Goal: Entertainment & Leisure: Consume media (video, audio)

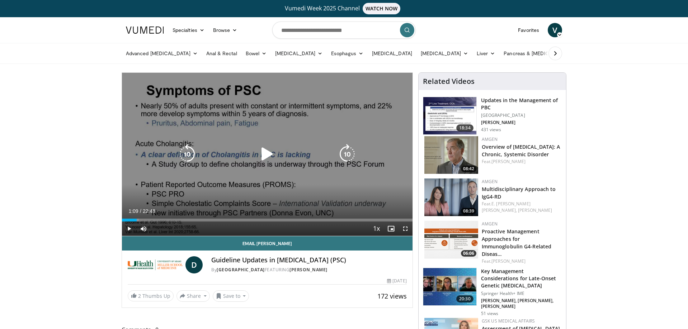
click at [266, 159] on icon "Video Player" at bounding box center [267, 154] width 20 height 20
click at [268, 156] on icon "Video Player" at bounding box center [267, 154] width 20 height 20
click at [265, 153] on icon "Video Player" at bounding box center [267, 154] width 20 height 20
click at [270, 155] on icon "Video Player" at bounding box center [267, 154] width 20 height 20
click at [269, 155] on icon "Video Player" at bounding box center [267, 154] width 20 height 20
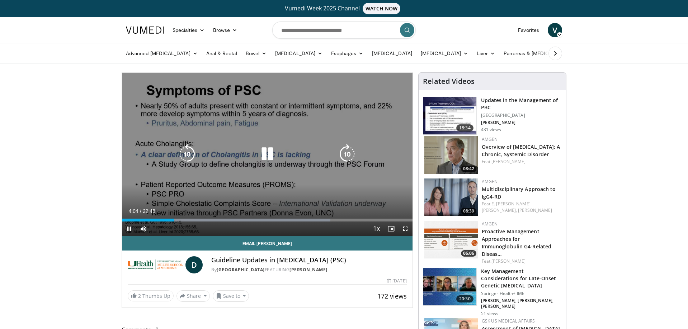
click at [180, 149] on icon "Video Player" at bounding box center [187, 154] width 20 height 20
click at [183, 151] on icon "Video Player" at bounding box center [187, 154] width 20 height 20
click at [184, 151] on icon "Video Player" at bounding box center [187, 154] width 20 height 20
click at [269, 152] on icon "Video Player" at bounding box center [267, 154] width 20 height 20
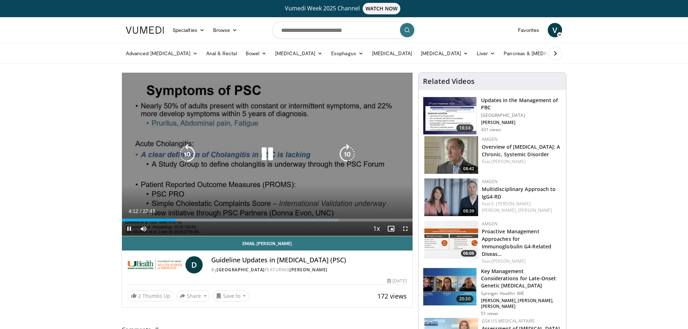
click at [269, 153] on icon "Video Player" at bounding box center [267, 154] width 20 height 20
click at [187, 152] on icon "Video Player" at bounding box center [187, 154] width 20 height 20
click at [262, 151] on icon "Video Player" at bounding box center [267, 154] width 20 height 20
click at [186, 151] on icon "Video Player" at bounding box center [187, 154] width 20 height 20
click at [264, 153] on icon "Video Player" at bounding box center [267, 154] width 20 height 20
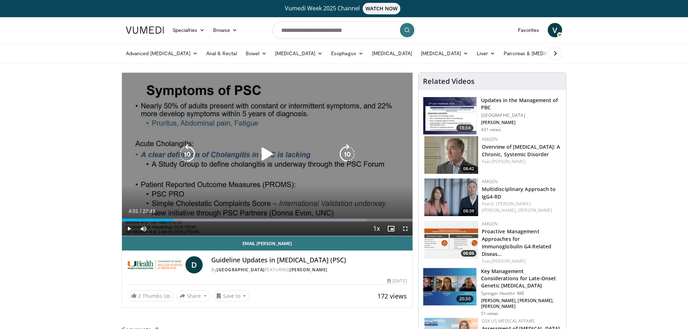
click at [269, 154] on icon "Video Player" at bounding box center [267, 154] width 20 height 20
click at [180, 156] on icon "Video Player" at bounding box center [187, 154] width 20 height 20
click at [267, 154] on icon "Video Player" at bounding box center [267, 154] width 20 height 20
click at [266, 152] on icon "Video Player" at bounding box center [267, 154] width 20 height 20
click at [185, 152] on icon "Video Player" at bounding box center [187, 154] width 20 height 20
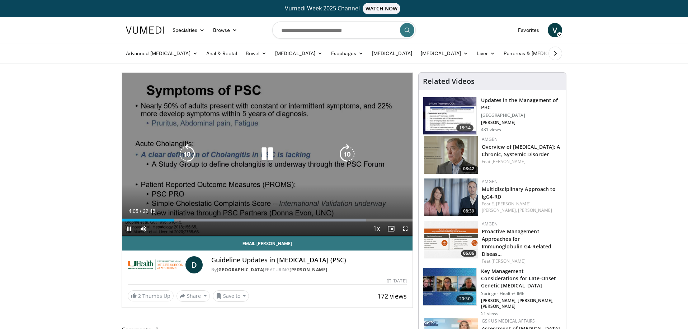
click at [264, 153] on icon "Video Player" at bounding box center [267, 154] width 20 height 20
click at [265, 155] on icon "Video Player" at bounding box center [267, 154] width 20 height 20
click at [213, 142] on div "10 seconds Tap to unmute" at bounding box center [267, 154] width 290 height 163
click at [267, 156] on icon "Video Player" at bounding box center [267, 154] width 20 height 20
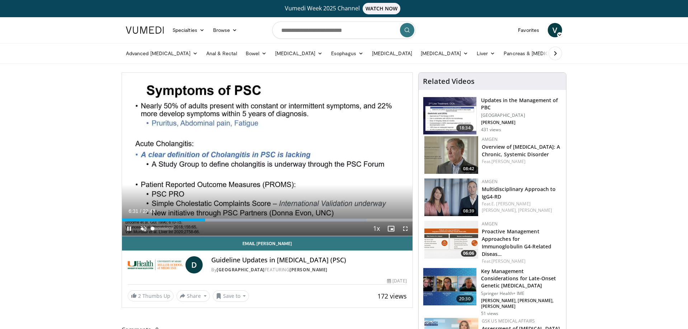
click at [145, 230] on span "Video Player" at bounding box center [143, 229] width 14 height 14
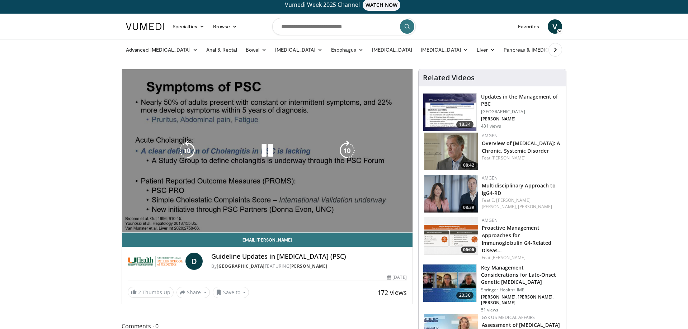
scroll to position [4, 0]
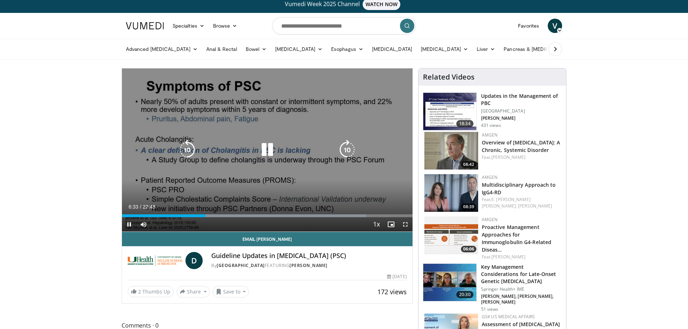
click at [188, 147] on icon "Video Player" at bounding box center [187, 150] width 20 height 20
click at [187, 148] on icon "Video Player" at bounding box center [187, 150] width 20 height 20
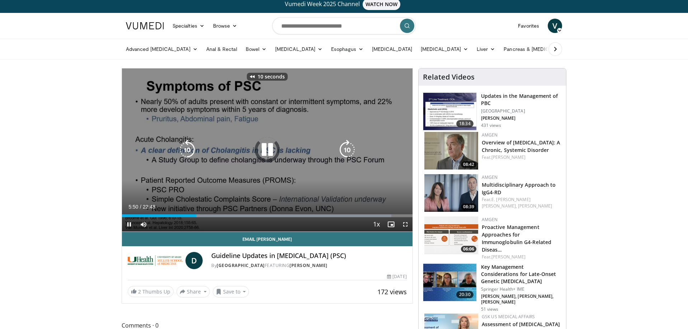
click at [187, 148] on icon "Video Player" at bounding box center [187, 150] width 20 height 20
click at [264, 149] on icon "Video Player" at bounding box center [267, 150] width 20 height 20
click at [267, 148] on icon "Video Player" at bounding box center [267, 150] width 20 height 20
click at [269, 150] on icon "Video Player" at bounding box center [267, 150] width 20 height 20
click at [231, 145] on div "Video Player" at bounding box center [267, 150] width 174 height 14
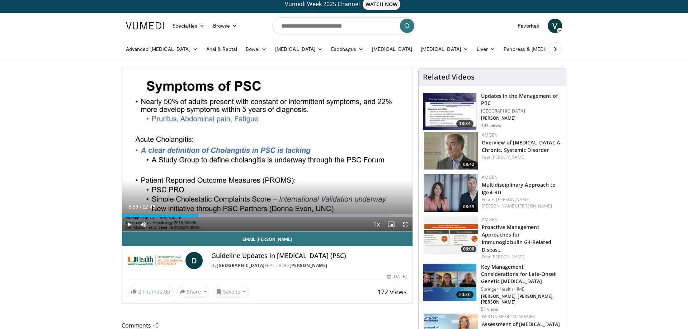
click at [264, 148] on div "20 seconds Tap to unmute" at bounding box center [267, 149] width 290 height 163
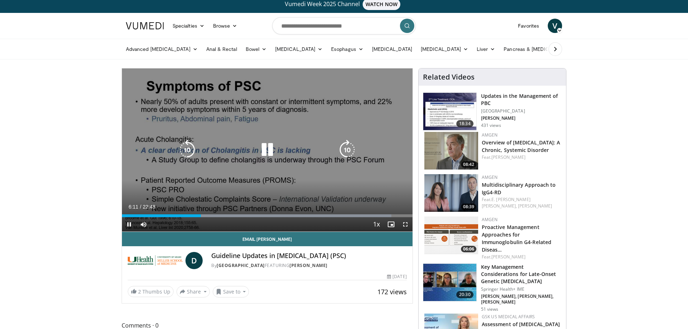
click at [269, 150] on icon "Video Player" at bounding box center [267, 150] width 20 height 20
click at [190, 150] on icon "Video Player" at bounding box center [187, 150] width 20 height 20
click at [267, 150] on icon "Video Player" at bounding box center [267, 150] width 20 height 20
click at [270, 150] on icon "Video Player" at bounding box center [267, 150] width 20 height 20
click at [262, 150] on icon "Video Player" at bounding box center [267, 150] width 20 height 20
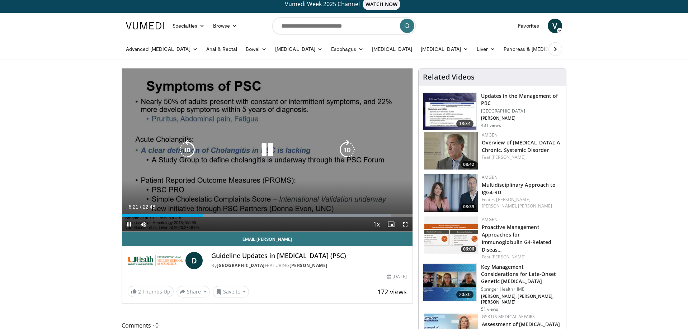
click at [191, 151] on icon "Video Player" at bounding box center [187, 150] width 20 height 20
click at [265, 153] on icon "Video Player" at bounding box center [267, 150] width 20 height 20
click at [267, 149] on icon "Video Player" at bounding box center [267, 150] width 20 height 20
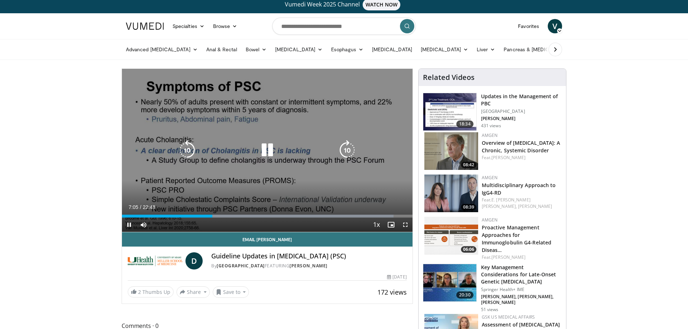
click at [269, 150] on icon "Video Player" at bounding box center [267, 150] width 20 height 20
click at [264, 149] on icon "Video Player" at bounding box center [267, 150] width 20 height 20
click at [266, 150] on icon "Video Player" at bounding box center [267, 150] width 20 height 20
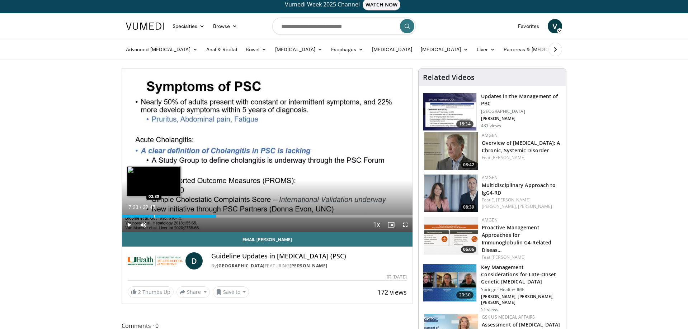
click at [154, 216] on div "Progress Bar" at bounding box center [154, 216] width 1 height 3
click at [153, 216] on div "Progress Bar" at bounding box center [153, 216] width 1 height 3
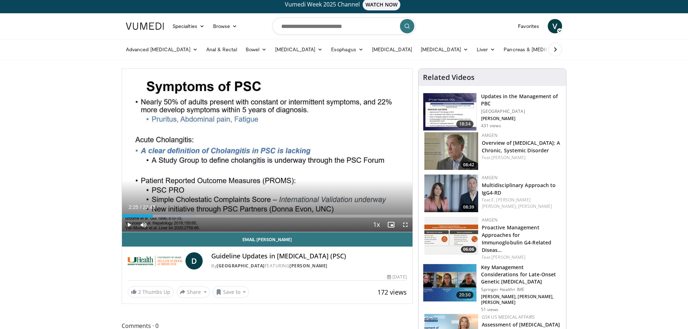
click at [128, 224] on span "Video Player" at bounding box center [129, 225] width 14 height 14
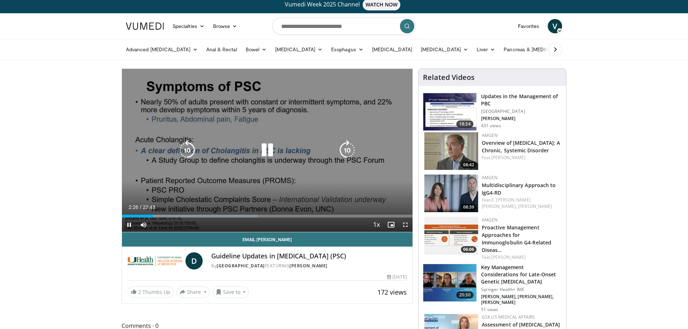
click at [182, 150] on icon "Video Player" at bounding box center [187, 150] width 20 height 20
click at [267, 150] on icon "Video Player" at bounding box center [267, 150] width 20 height 20
click at [262, 150] on icon "Video Player" at bounding box center [267, 150] width 20 height 20
click at [183, 149] on icon "Video Player" at bounding box center [187, 150] width 20 height 20
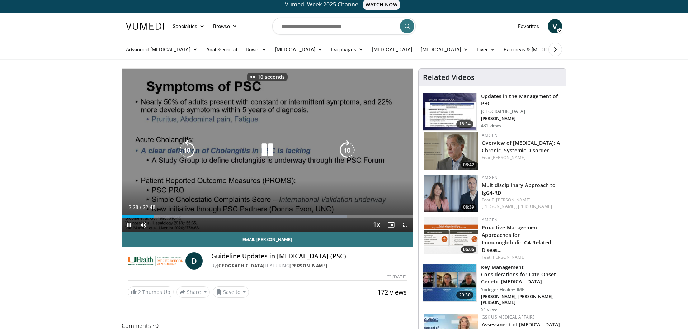
click at [183, 149] on icon "Video Player" at bounding box center [187, 150] width 20 height 20
click at [186, 149] on icon "Video Player" at bounding box center [187, 150] width 20 height 20
click at [268, 150] on icon "Video Player" at bounding box center [267, 150] width 20 height 20
click at [264, 151] on icon "Video Player" at bounding box center [267, 150] width 20 height 20
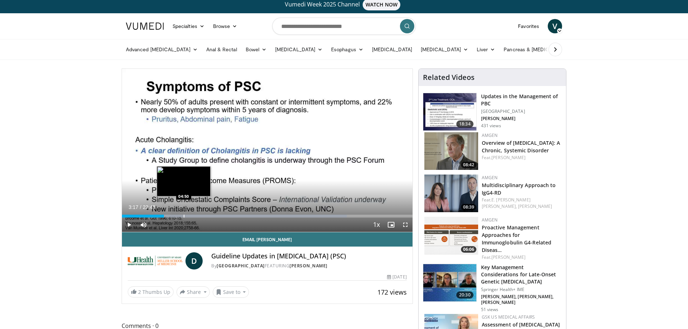
click at [184, 216] on div "Progress Bar" at bounding box center [184, 216] width 1 height 3
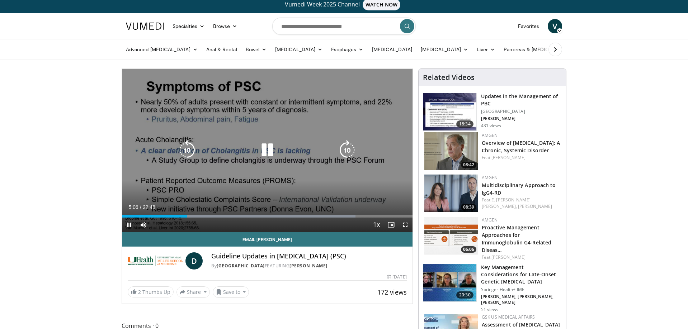
click at [347, 150] on icon "Video Player" at bounding box center [347, 150] width 20 height 20
click at [343, 151] on icon "Video Player" at bounding box center [347, 150] width 20 height 20
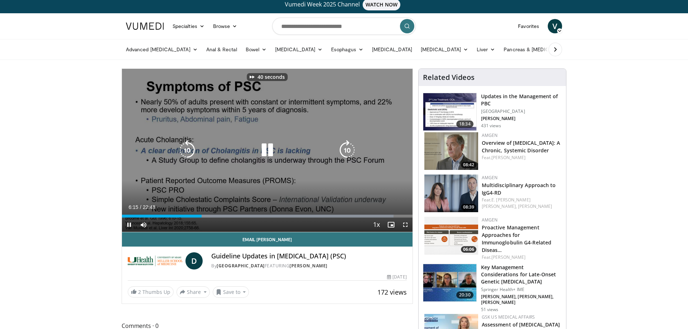
click at [343, 151] on icon "Video Player" at bounding box center [347, 150] width 20 height 20
click at [190, 147] on icon "Video Player" at bounding box center [187, 150] width 20 height 20
click at [264, 149] on icon "Video Player" at bounding box center [267, 150] width 20 height 20
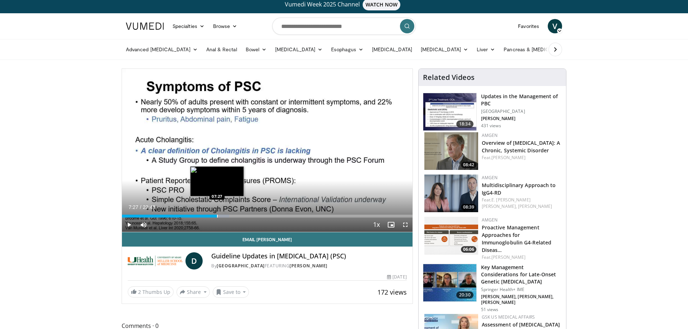
drag, startPoint x: 354, startPoint y: 217, endPoint x: 217, endPoint y: 216, distance: 136.6
click at [217, 216] on div "Progress Bar" at bounding box center [217, 216] width 1 height 3
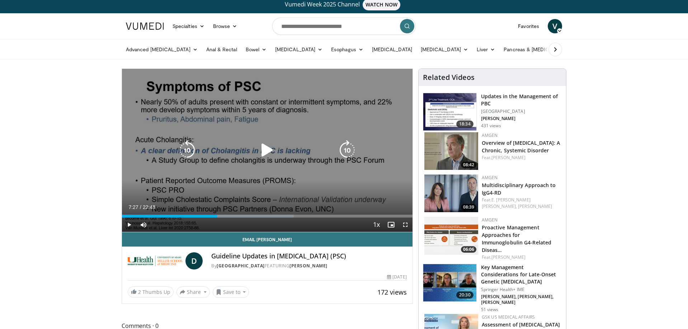
click at [268, 150] on icon "Video Player" at bounding box center [267, 150] width 20 height 20
click at [191, 151] on icon "Video Player" at bounding box center [187, 150] width 20 height 20
click at [267, 151] on icon "Video Player" at bounding box center [267, 150] width 20 height 20
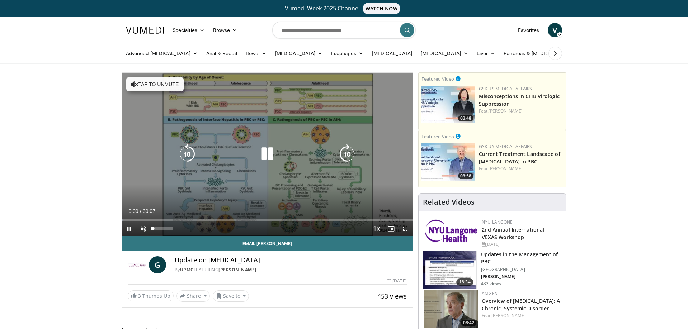
click at [143, 229] on span "Video Player" at bounding box center [143, 229] width 14 height 14
click at [267, 156] on icon "Video Player" at bounding box center [267, 154] width 20 height 20
click at [266, 154] on icon "Video Player" at bounding box center [267, 154] width 20 height 20
click at [265, 156] on div "10 seconds Tap to unmute" at bounding box center [267, 154] width 290 height 163
click at [264, 151] on icon "Video Player" at bounding box center [267, 154] width 20 height 20
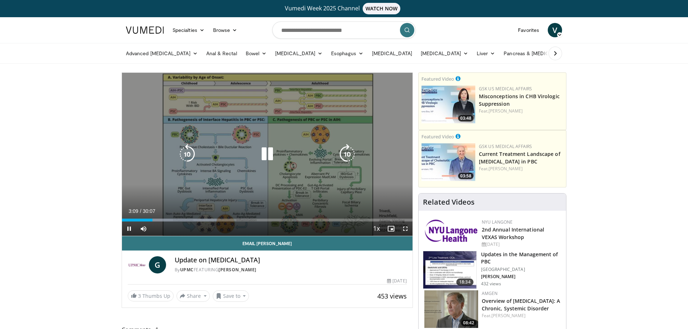
click at [268, 155] on icon "Video Player" at bounding box center [267, 154] width 20 height 20
click at [263, 152] on icon "Video Player" at bounding box center [267, 154] width 20 height 20
click at [269, 158] on icon "Video Player" at bounding box center [267, 154] width 20 height 20
click at [268, 152] on icon "Video Player" at bounding box center [267, 154] width 20 height 20
click at [270, 155] on icon "Video Player" at bounding box center [267, 154] width 20 height 20
